Goal: Entertainment & Leisure: Consume media (video, audio)

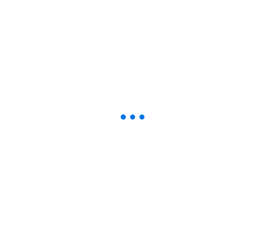
drag, startPoint x: 40, startPoint y: 64, endPoint x: -108, endPoint y: 67, distance: 148.3
drag, startPoint x: 45, startPoint y: 70, endPoint x: -121, endPoint y: 90, distance: 167.0
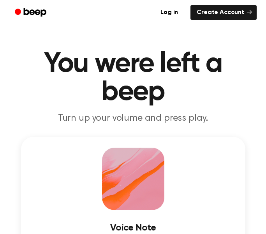
drag, startPoint x: 20, startPoint y: 37, endPoint x: -65, endPoint y: 48, distance: 85.8
drag, startPoint x: 0, startPoint y: 52, endPoint x: -158, endPoint y: 72, distance: 159.6
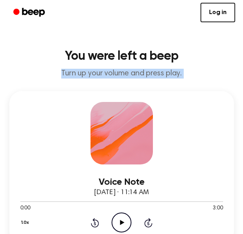
drag, startPoint x: 30, startPoint y: 71, endPoint x: -148, endPoint y: 91, distance: 179.5
click at [30, 71] on p "Turn up your volume and press play." at bounding box center [121, 74] width 231 height 10
drag, startPoint x: 30, startPoint y: 71, endPoint x: -218, endPoint y: 145, distance: 259.2
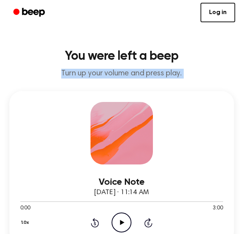
click at [22, 71] on p "Turn up your volume and press play." at bounding box center [121, 74] width 231 height 10
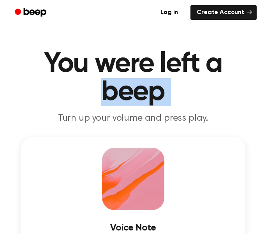
drag, startPoint x: 52, startPoint y: 85, endPoint x: -131, endPoint y: 107, distance: 184.7
click at [38, 117] on p "Turn up your volume and press play." at bounding box center [133, 118] width 248 height 12
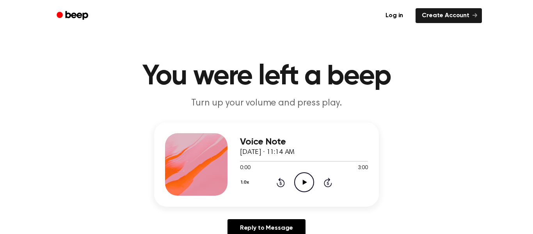
click at [266, 184] on icon "Play Audio" at bounding box center [304, 182] width 20 height 20
click at [298, 179] on icon "Play Audio" at bounding box center [304, 182] width 20 height 20
click at [302, 185] on icon "Play Audio" at bounding box center [304, 182] width 20 height 20
